Goal: Use online tool/utility: Use online tool/utility

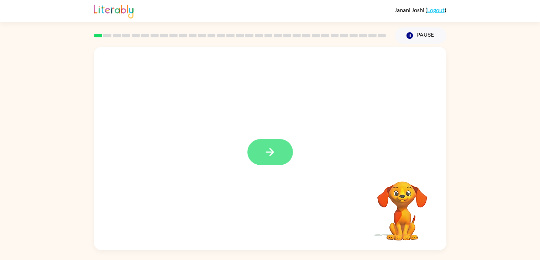
click at [259, 160] on button "button" at bounding box center [270, 152] width 46 height 26
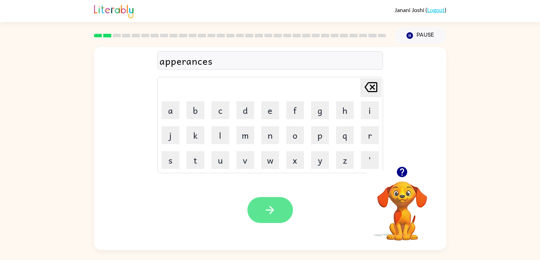
click at [266, 205] on icon "button" at bounding box center [270, 210] width 12 height 12
click at [399, 171] on icon "button" at bounding box center [402, 172] width 10 height 10
click at [276, 205] on icon "button" at bounding box center [270, 210] width 12 height 12
click at [403, 175] on icon "button" at bounding box center [402, 172] width 10 height 10
click at [272, 215] on icon "button" at bounding box center [270, 210] width 12 height 12
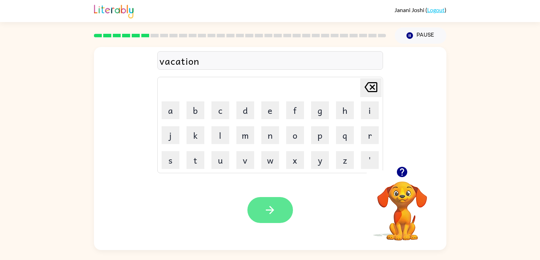
click at [268, 207] on icon "button" at bounding box center [270, 210] width 12 height 12
click at [402, 169] on icon "button" at bounding box center [402, 172] width 12 height 12
click at [265, 206] on icon "button" at bounding box center [270, 210] width 12 height 12
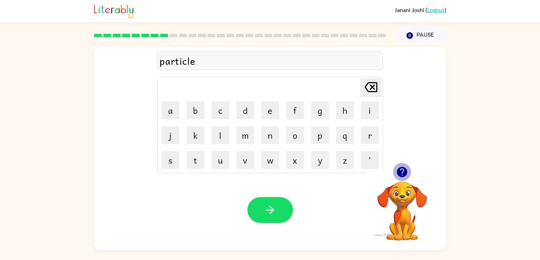
click at [402, 174] on icon "button" at bounding box center [402, 172] width 12 height 12
click at [272, 209] on icon "button" at bounding box center [270, 210] width 8 height 8
click at [401, 172] on icon "button" at bounding box center [402, 172] width 10 height 10
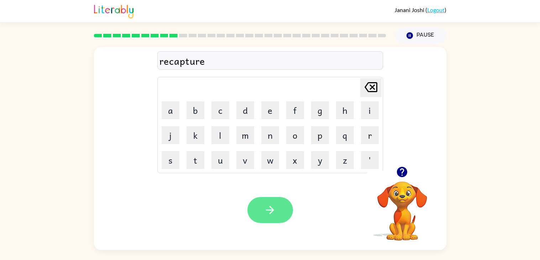
click at [265, 218] on button "button" at bounding box center [270, 210] width 46 height 26
click at [275, 217] on button "button" at bounding box center [270, 210] width 46 height 26
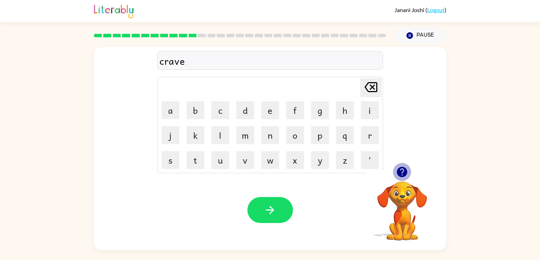
click at [400, 170] on icon "button" at bounding box center [402, 172] width 10 height 10
click at [275, 210] on icon "button" at bounding box center [270, 210] width 12 height 12
click at [403, 172] on icon "button" at bounding box center [402, 172] width 10 height 10
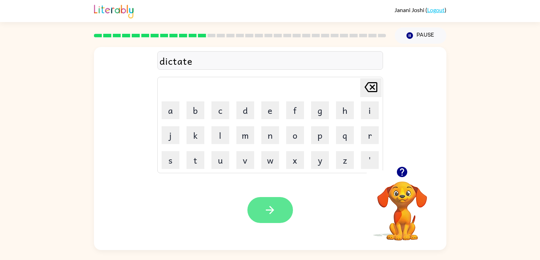
click at [266, 210] on icon "button" at bounding box center [270, 210] width 12 height 12
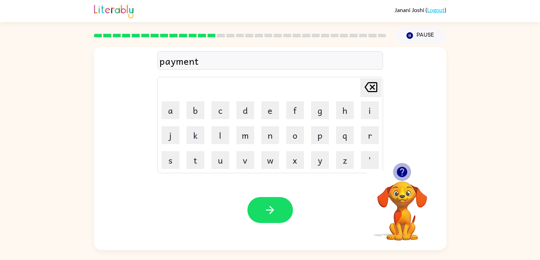
click at [405, 173] on icon "button" at bounding box center [402, 172] width 10 height 10
click at [283, 209] on button "button" at bounding box center [270, 210] width 46 height 26
click at [405, 172] on icon "button" at bounding box center [402, 172] width 10 height 10
click at [403, 173] on icon "button" at bounding box center [402, 172] width 10 height 10
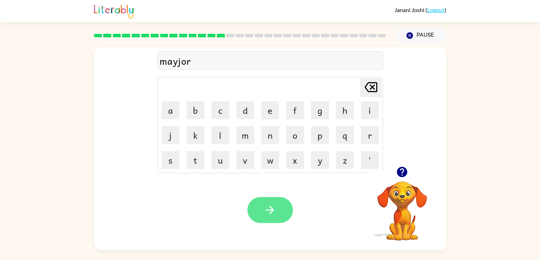
click at [270, 206] on icon "button" at bounding box center [270, 210] width 12 height 12
click at [275, 207] on icon "button" at bounding box center [270, 210] width 12 height 12
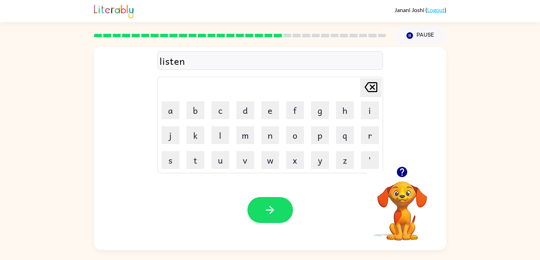
click at [400, 172] on icon "button" at bounding box center [402, 172] width 10 height 10
click at [402, 170] on icon "button" at bounding box center [402, 172] width 10 height 10
click at [402, 172] on icon "button" at bounding box center [402, 172] width 12 height 12
click at [396, 165] on button "button" at bounding box center [402, 172] width 18 height 18
click at [264, 212] on icon "button" at bounding box center [270, 210] width 12 height 12
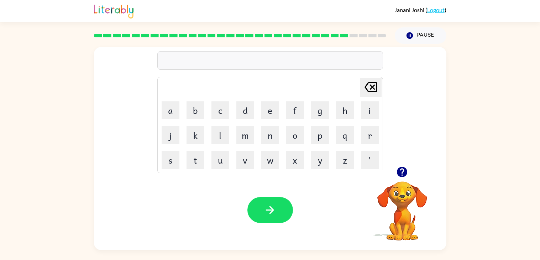
click at [405, 174] on icon "button" at bounding box center [402, 172] width 10 height 10
click at [404, 173] on icon "button" at bounding box center [402, 172] width 10 height 10
click at [411, 35] on icon "button" at bounding box center [409, 35] width 6 height 6
